Goal: Information Seeking & Learning: Learn about a topic

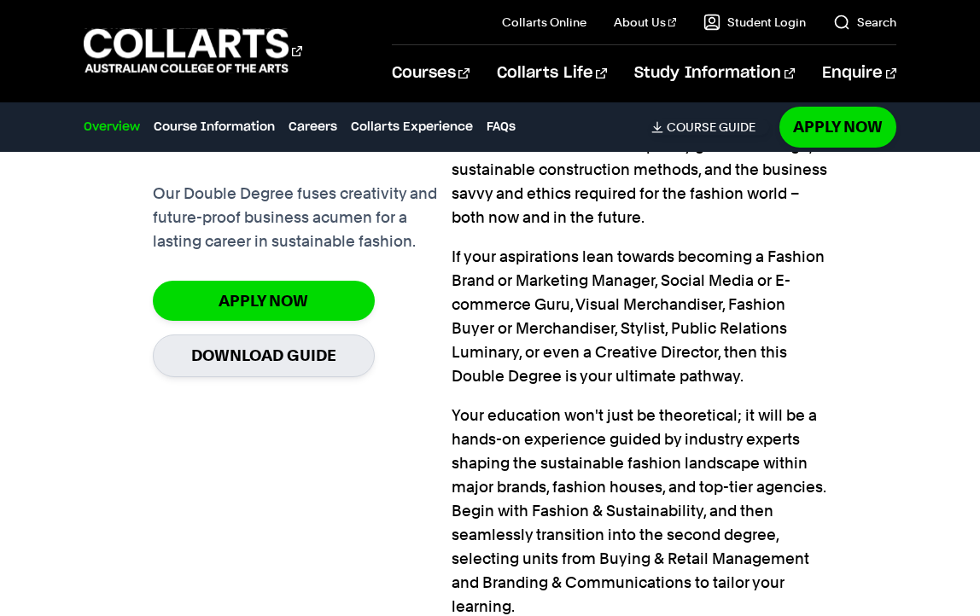
scroll to position [1444, 0]
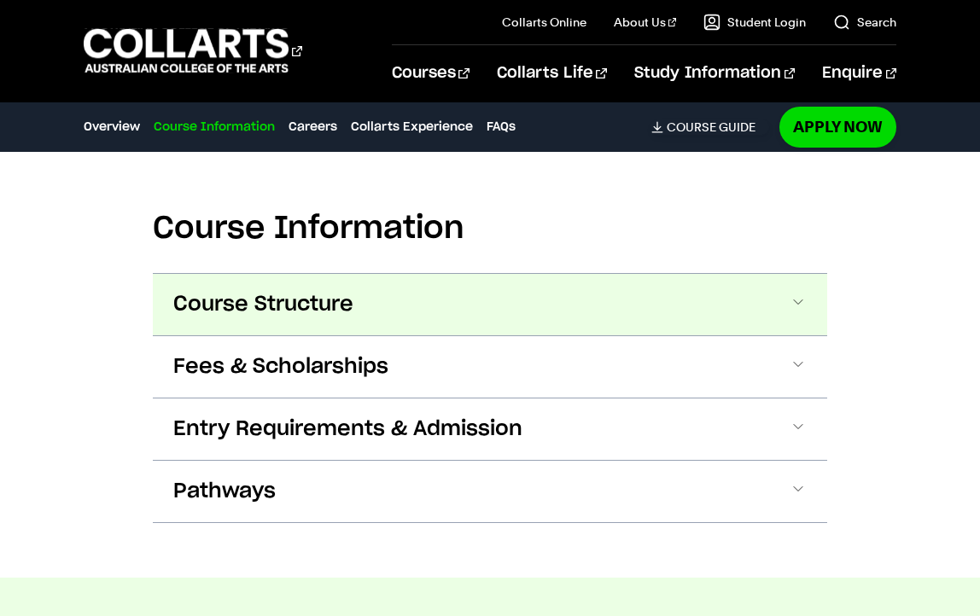
click at [599, 296] on button "Course Structure" at bounding box center [490, 304] width 674 height 61
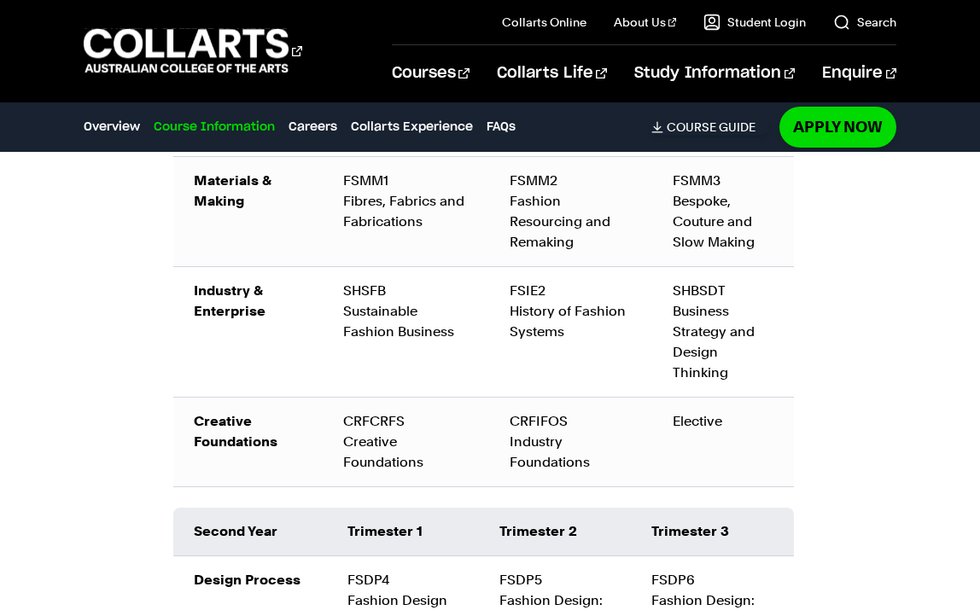
scroll to position [2439, 0]
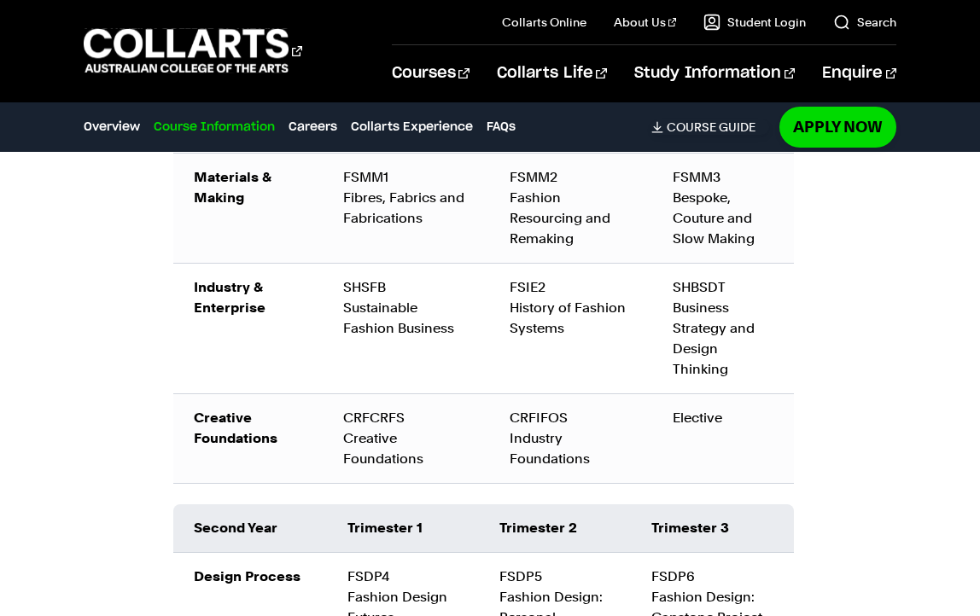
click at [687, 416] on div "Elective" at bounding box center [722, 418] width 101 height 20
drag, startPoint x: 677, startPoint y: 417, endPoint x: 733, endPoint y: 422, distance: 56.5
click at [733, 422] on div "Elective" at bounding box center [722, 418] width 101 height 20
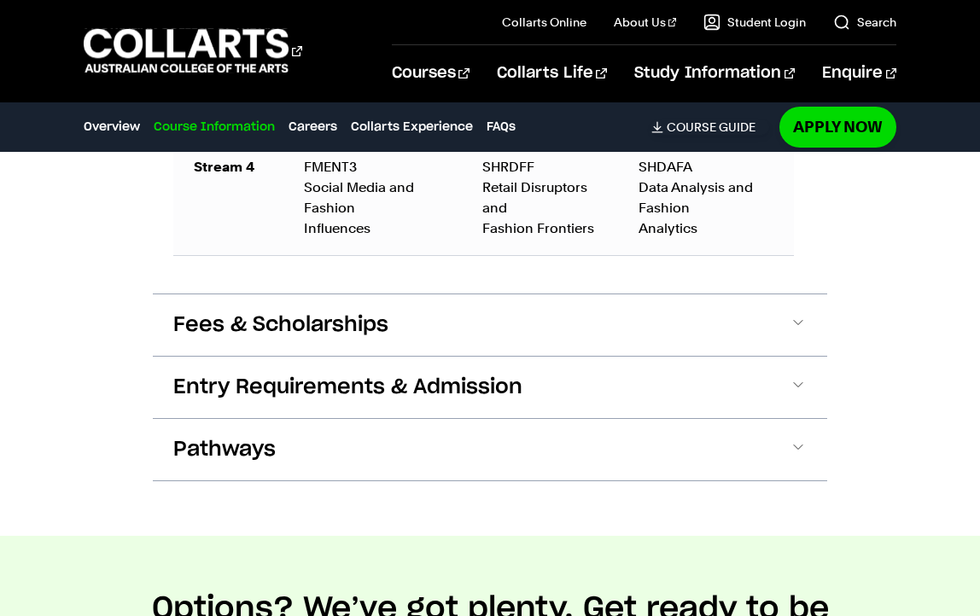
scroll to position [3699, 0]
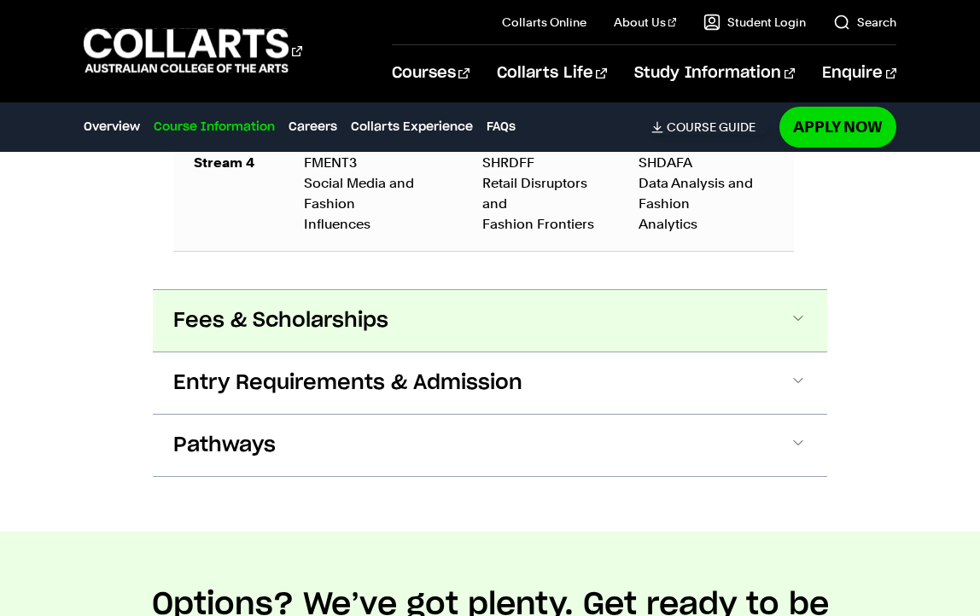
click at [731, 309] on button "Fees & Scholarships" at bounding box center [490, 320] width 674 height 61
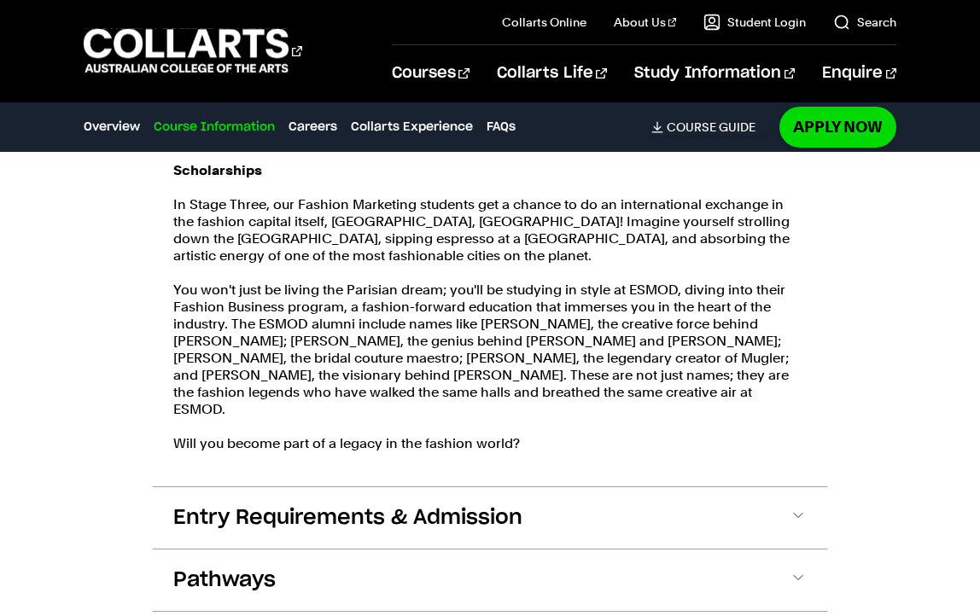
scroll to position [4322, 0]
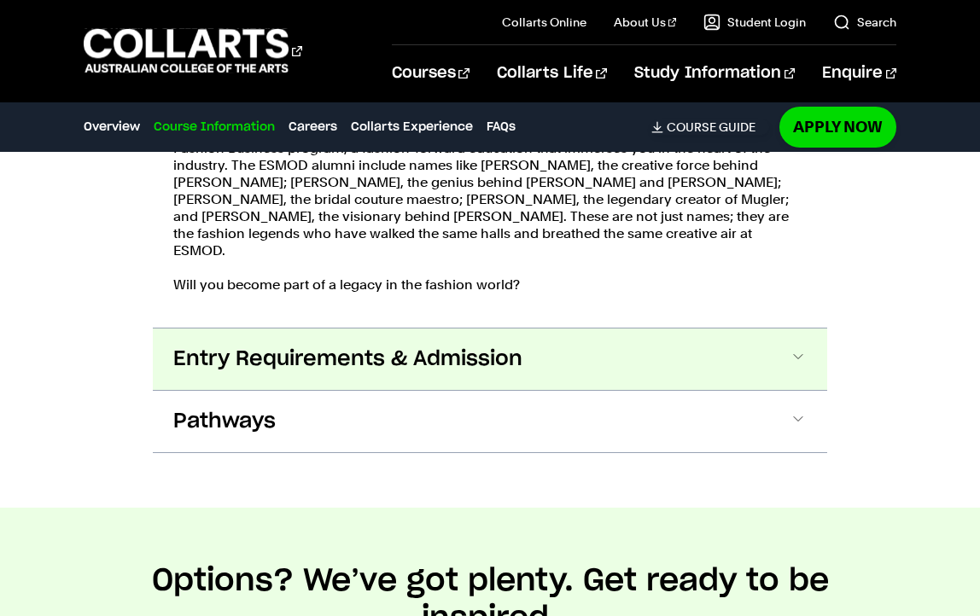
click at [375, 348] on span "Entry Requirements & Admission" at bounding box center [347, 359] width 349 height 27
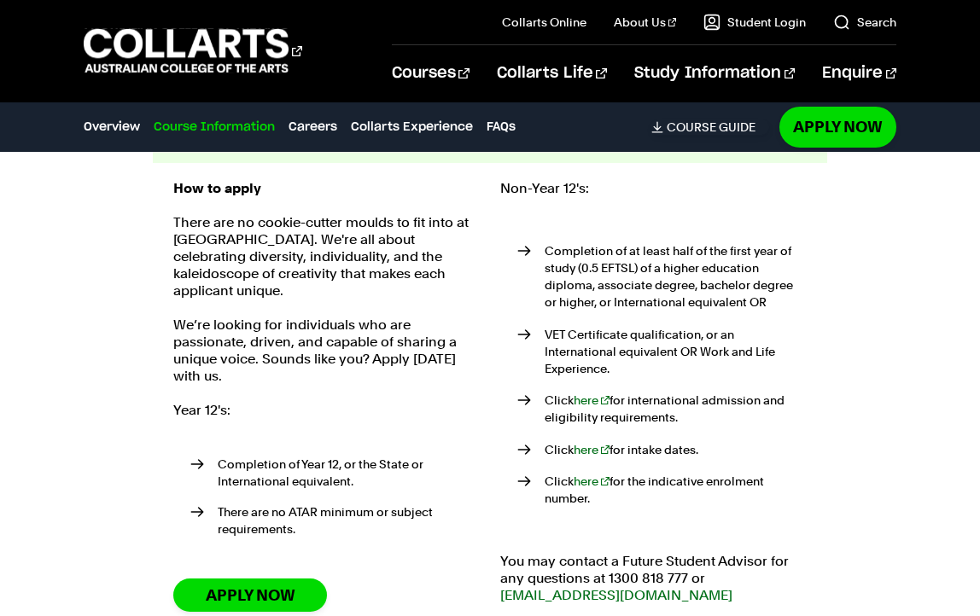
scroll to position [4708, 0]
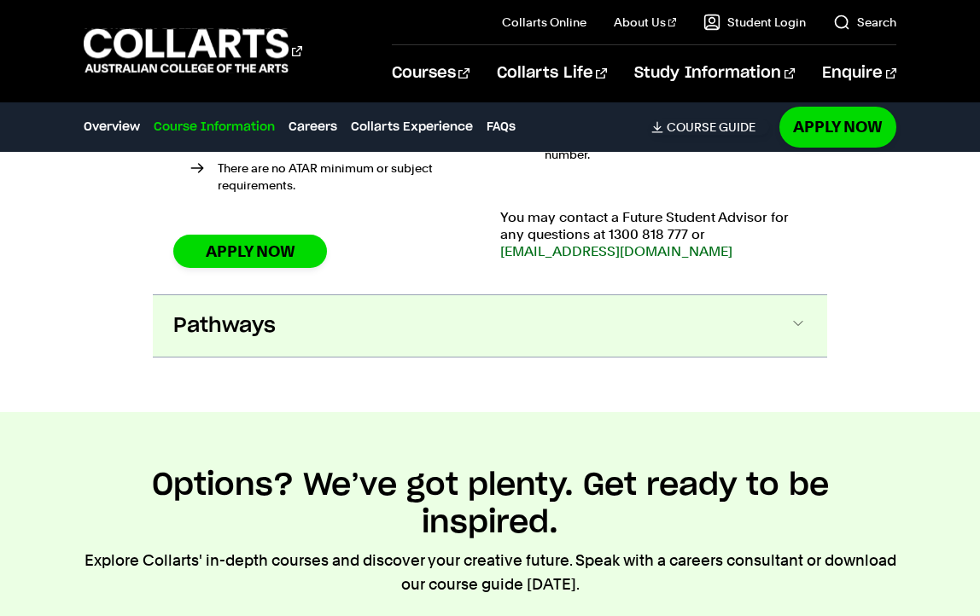
click at [403, 295] on button "Pathways" at bounding box center [490, 325] width 674 height 61
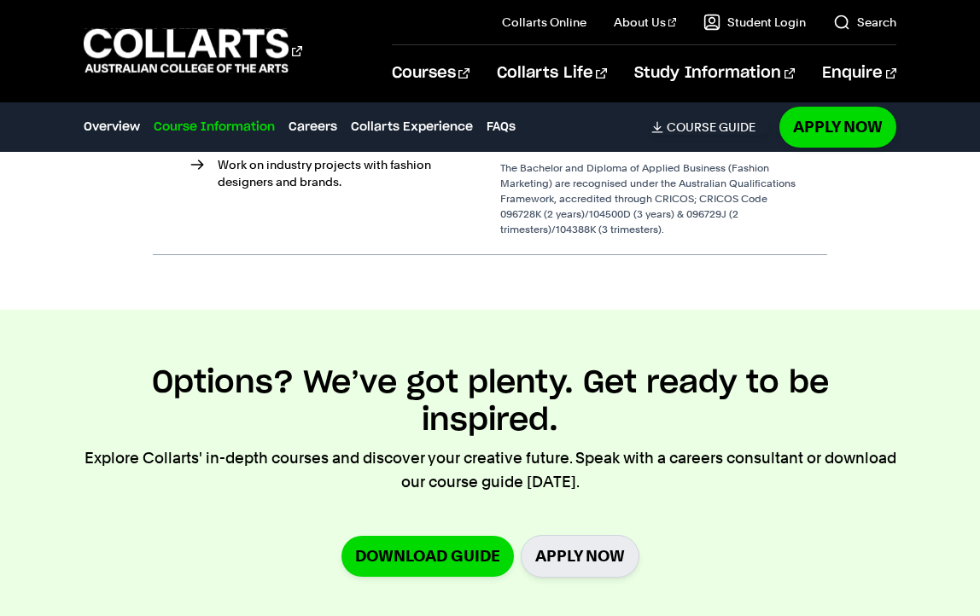
scroll to position [5688, 0]
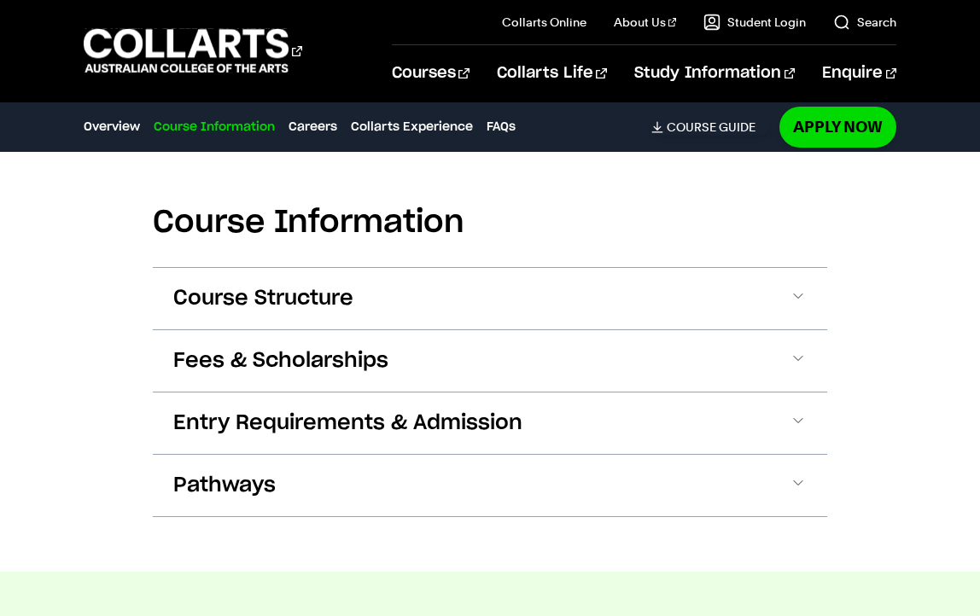
scroll to position [1957, 0]
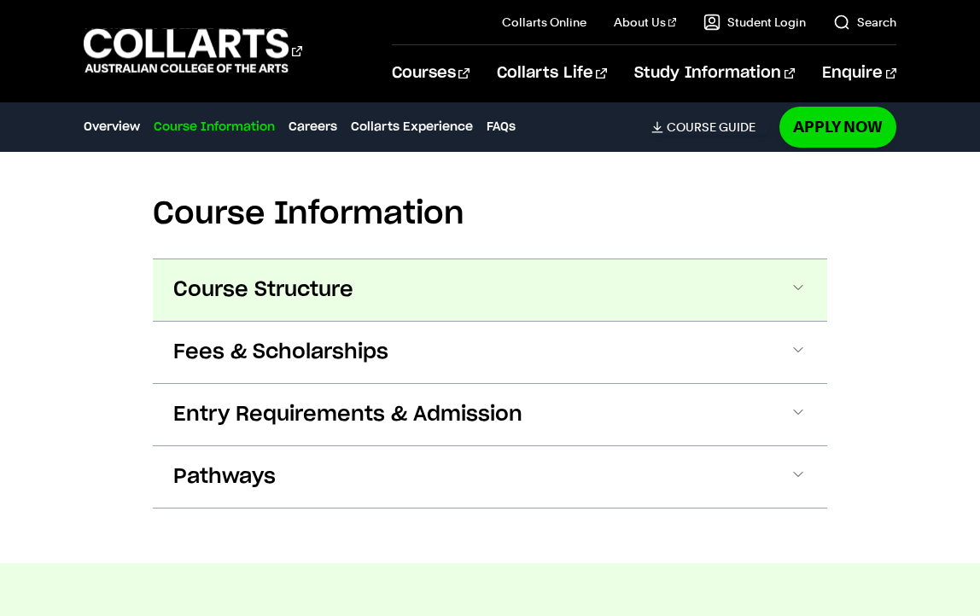
click at [570, 296] on button "Course Structure" at bounding box center [490, 289] width 674 height 61
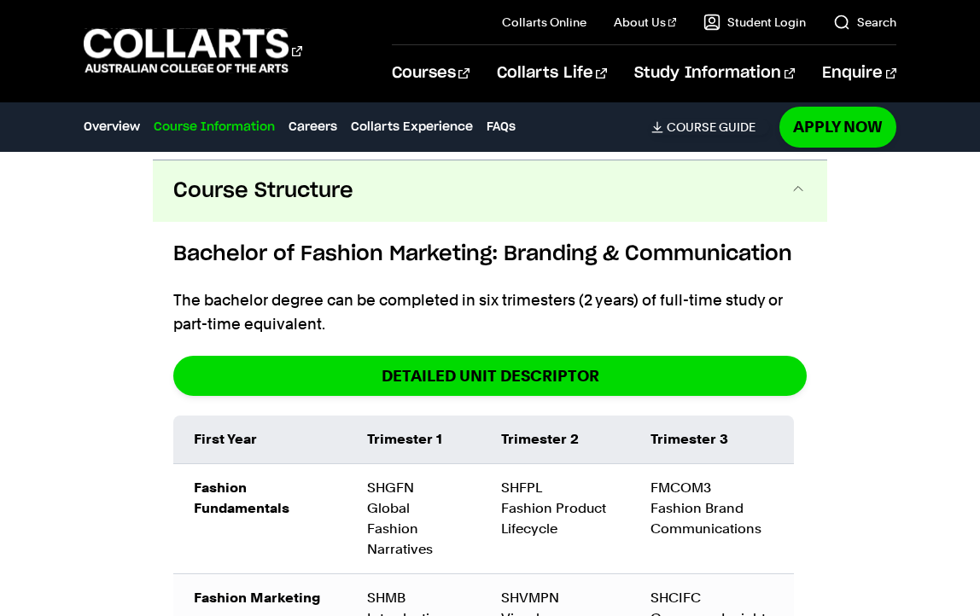
scroll to position [2062, 0]
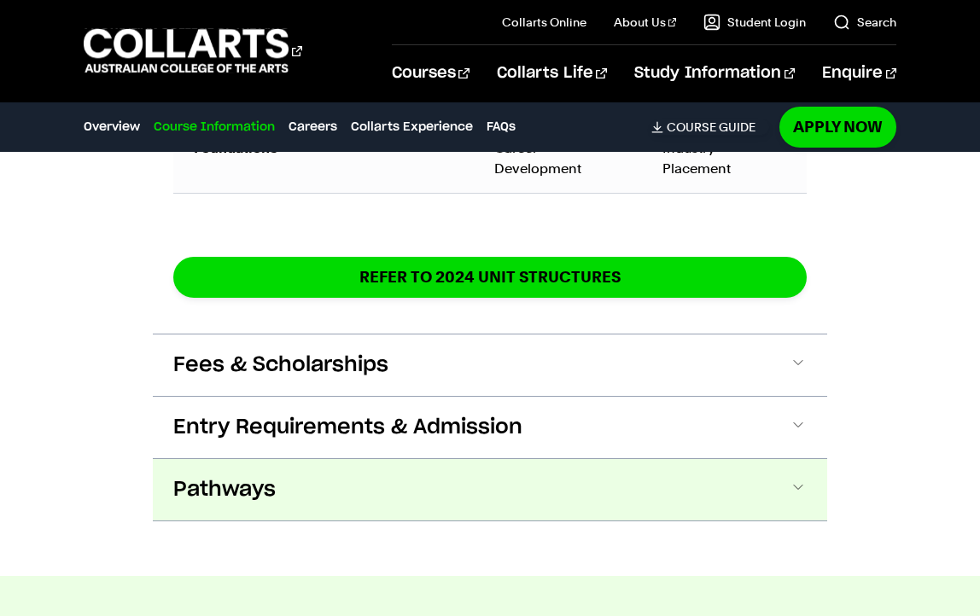
click at [438, 466] on button "Pathways" at bounding box center [490, 489] width 674 height 61
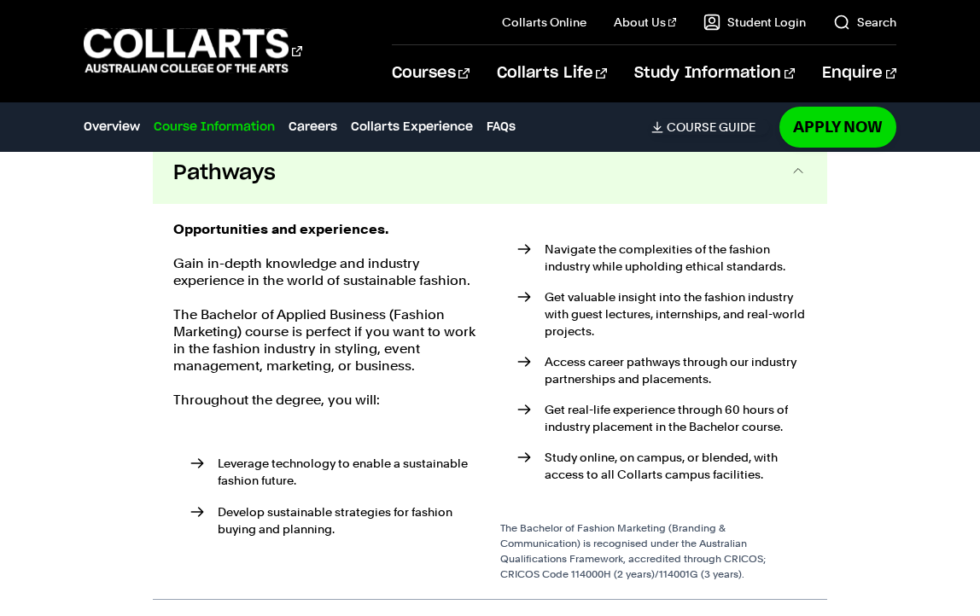
scroll to position [3648, 0]
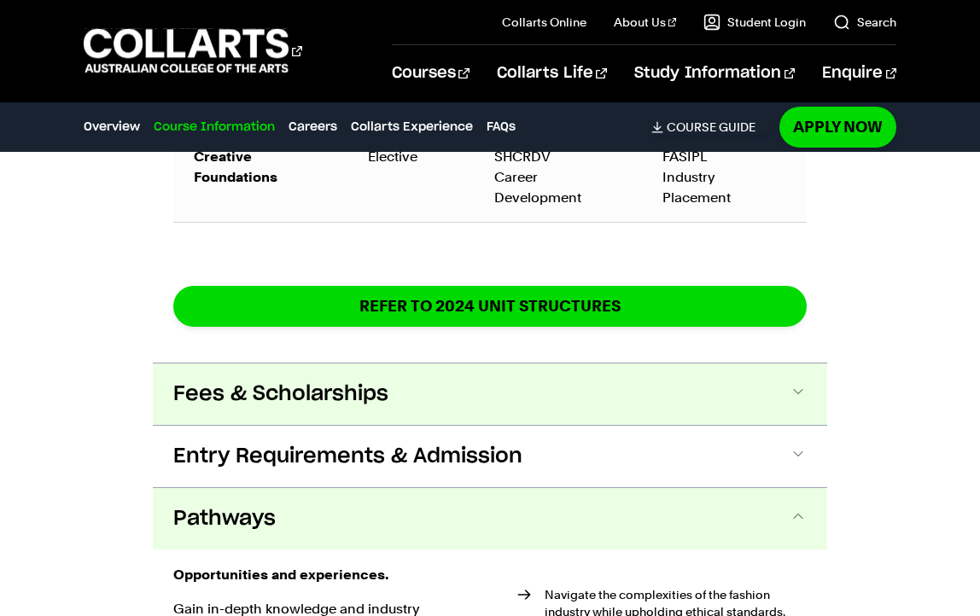
click at [263, 381] on span "Fees & Scholarships" at bounding box center [280, 394] width 215 height 27
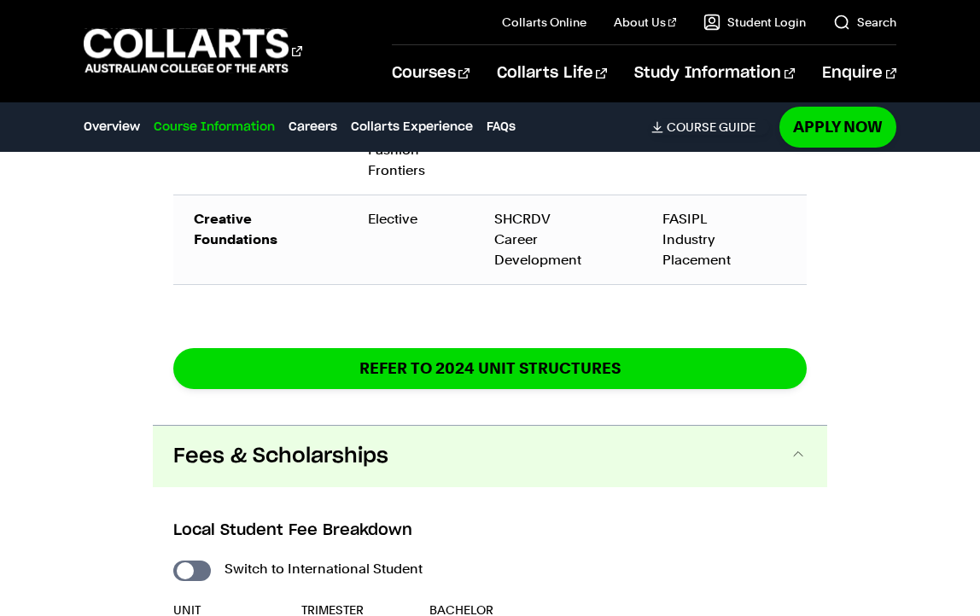
scroll to position [3175, 0]
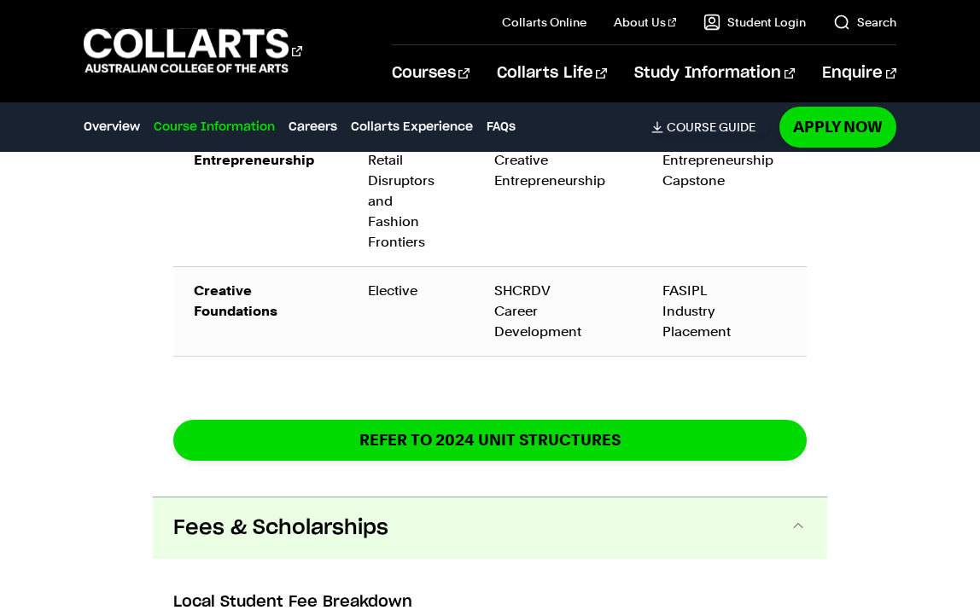
click at [253, 533] on button "Fees & Scholarships" at bounding box center [490, 528] width 674 height 61
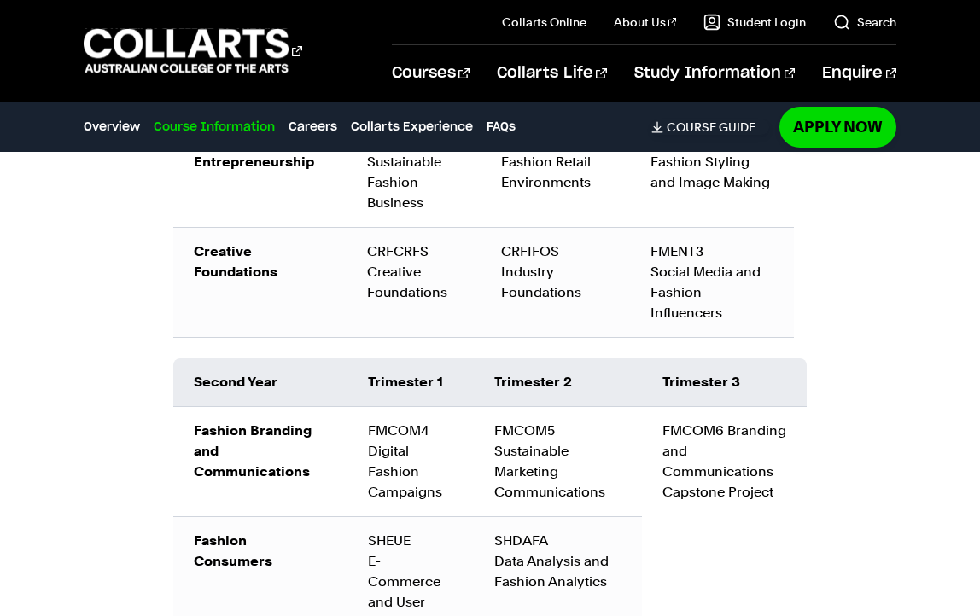
scroll to position [2650, 0]
